Goal: Task Accomplishment & Management: Use online tool/utility

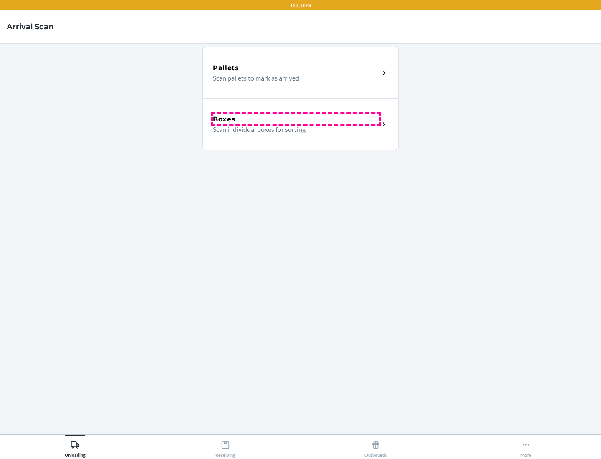
click at [296, 119] on div "Boxes" at bounding box center [296, 119] width 167 height 10
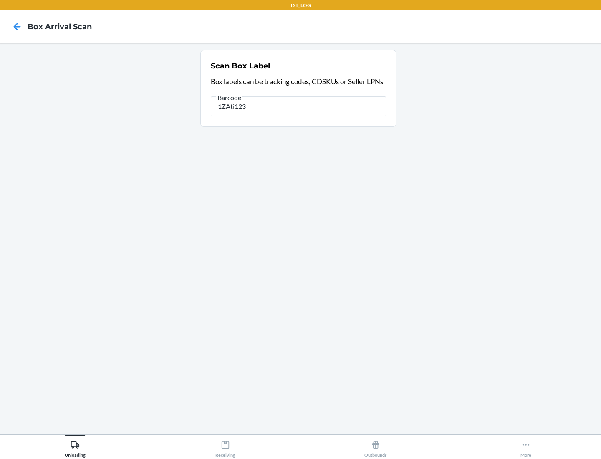
type input "1ZAti123"
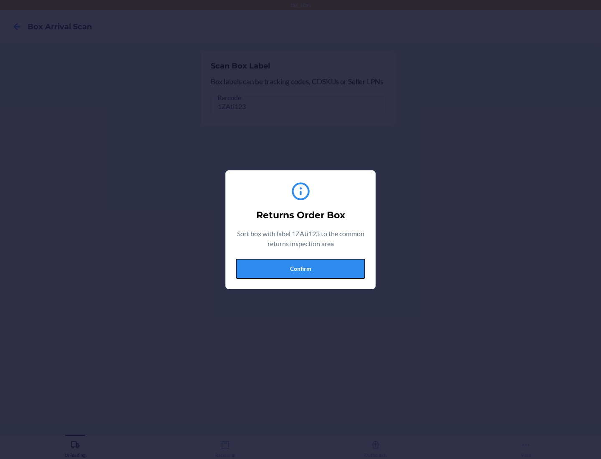
click at [301, 269] on button "Confirm" at bounding box center [300, 269] width 129 height 20
